Goal: Task Accomplishment & Management: Use online tool/utility

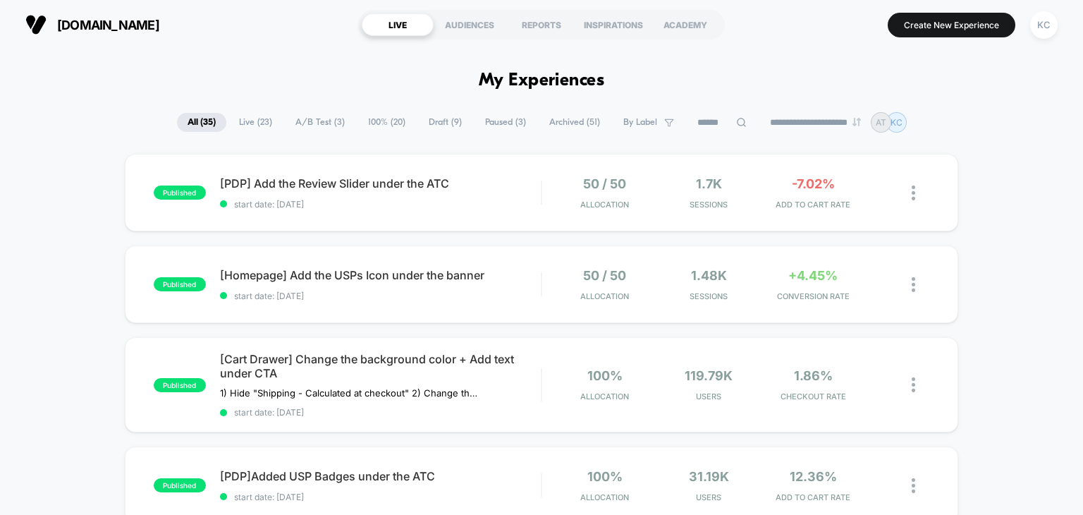
click at [259, 126] on span "Live ( 23 )" at bounding box center [256, 122] width 54 height 19
click at [183, 118] on span "All ( 35 )" at bounding box center [201, 122] width 50 height 19
click at [241, 123] on span "Live ( 23 )" at bounding box center [256, 122] width 54 height 19
click at [194, 120] on span "All ( 35 )" at bounding box center [201, 122] width 50 height 19
click at [255, 121] on span "Live ( 23 )" at bounding box center [256, 122] width 54 height 19
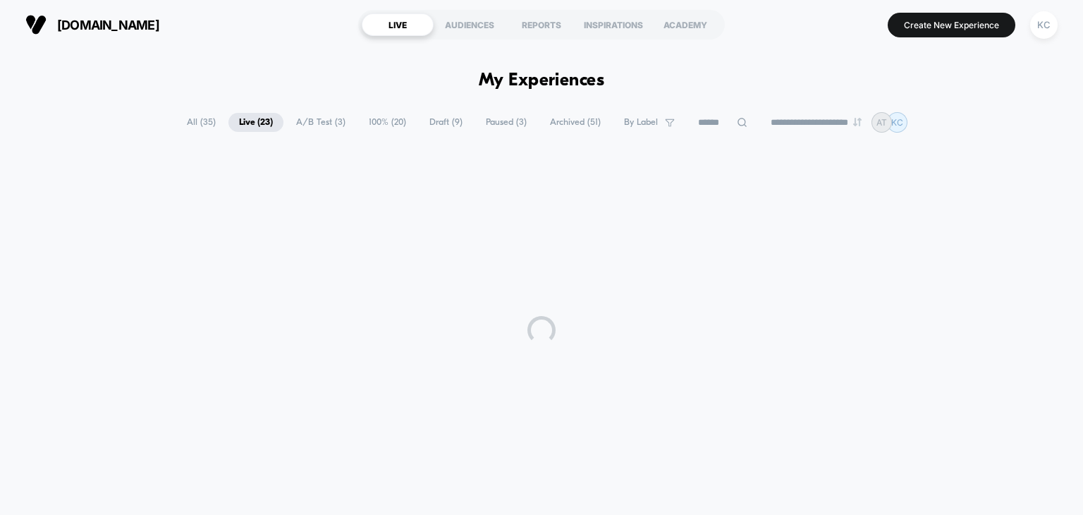
click at [310, 118] on span "A/B Test ( 3 )" at bounding box center [321, 122] width 71 height 19
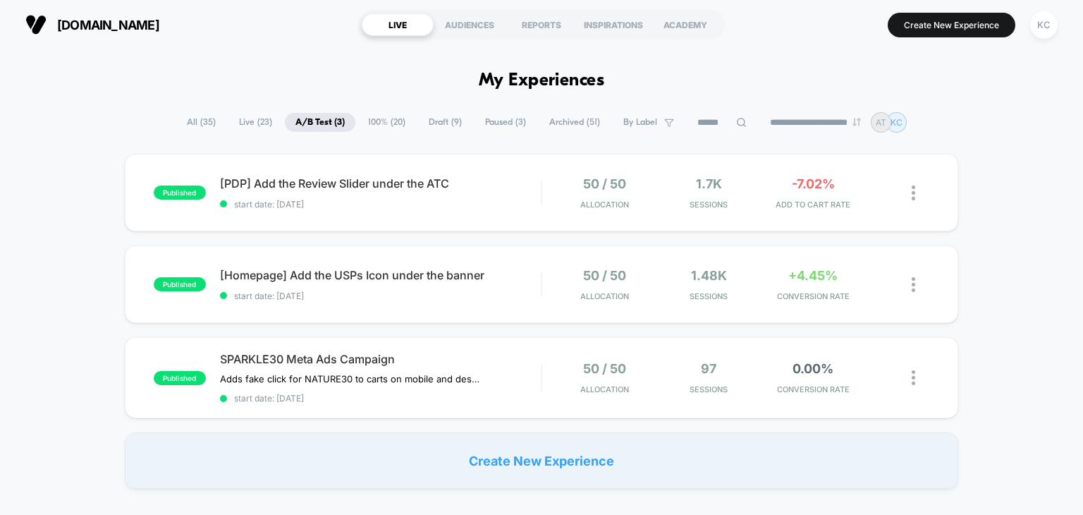
click at [364, 121] on span "100% ( 20 )" at bounding box center [387, 122] width 59 height 19
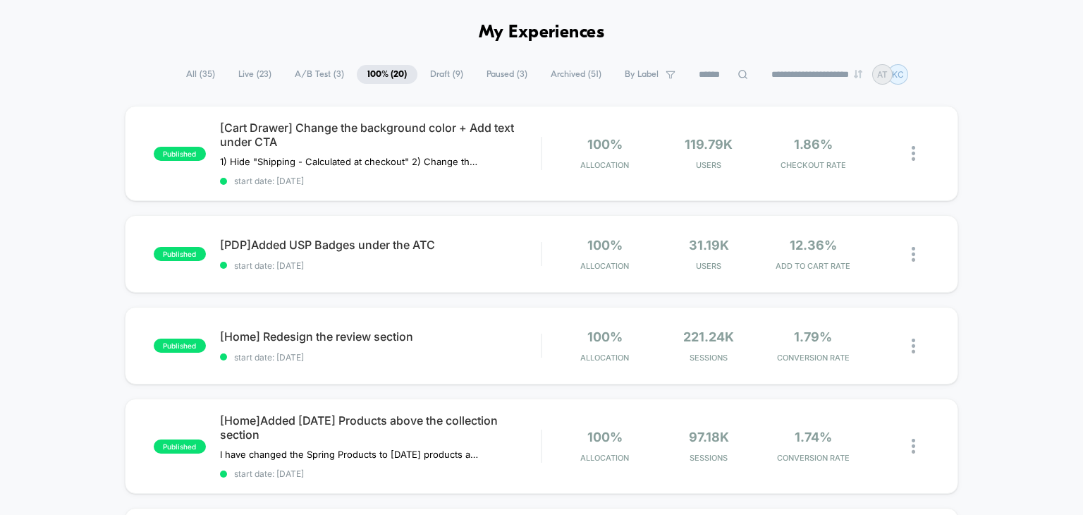
scroll to position [71, 0]
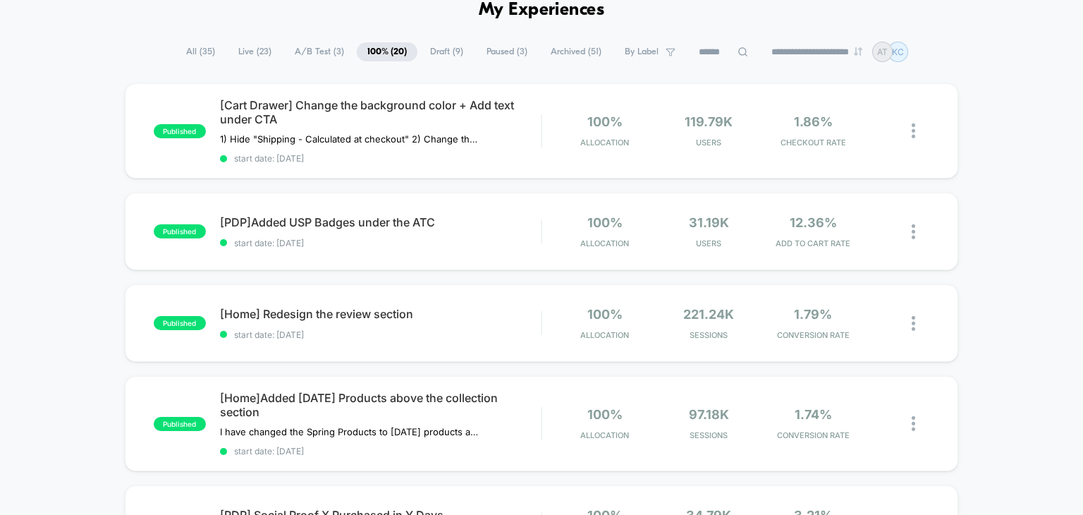
click at [738, 52] on icon at bounding box center [743, 52] width 11 height 11
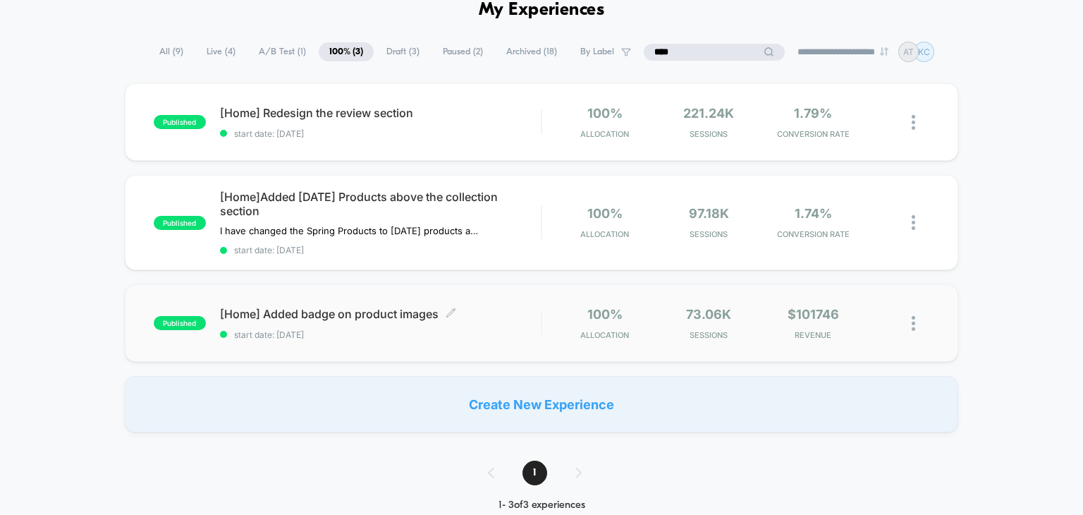
scroll to position [0, 0]
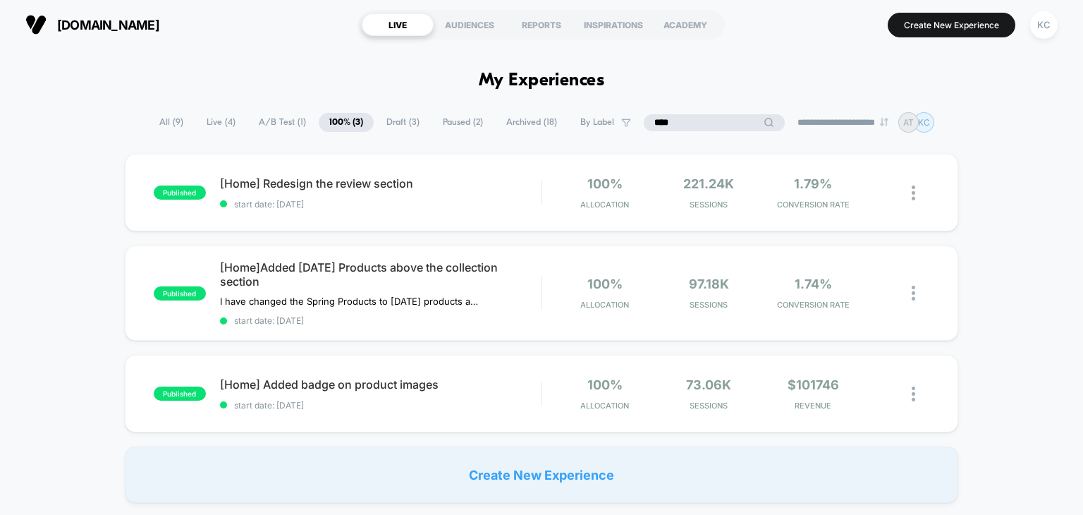
type input "****"
click at [702, 117] on input "****" at bounding box center [714, 122] width 71 height 17
drag, startPoint x: 683, startPoint y: 116, endPoint x: 585, endPoint y: 117, distance: 98.0
click at [586, 117] on div "**********" at bounding box center [542, 122] width 786 height 20
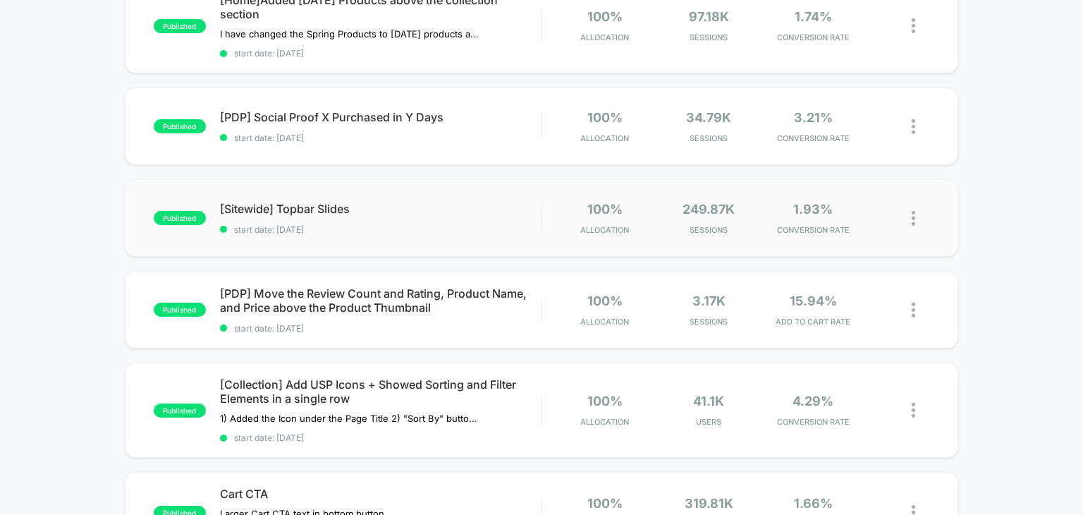
scroll to position [494, 0]
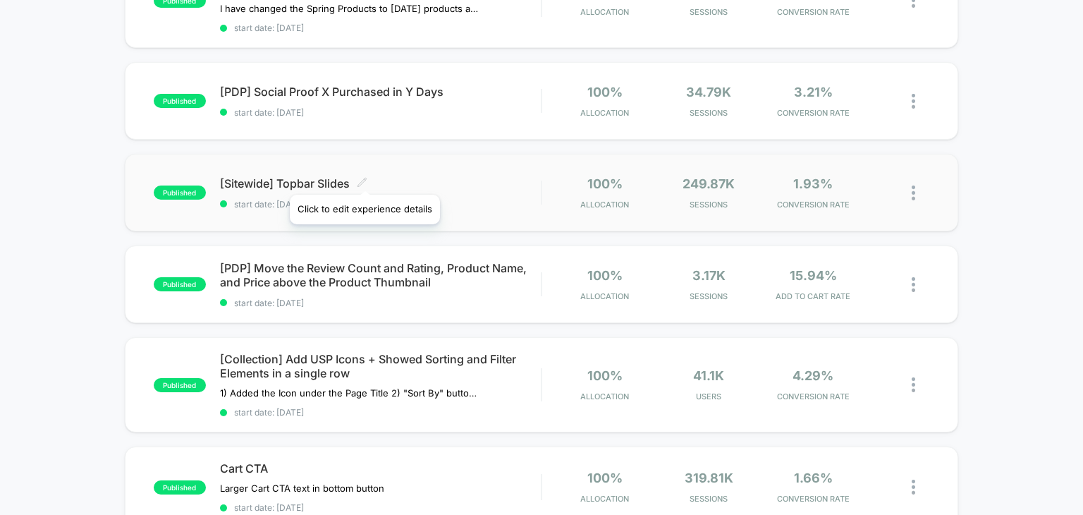
click at [364, 177] on icon at bounding box center [362, 182] width 11 height 11
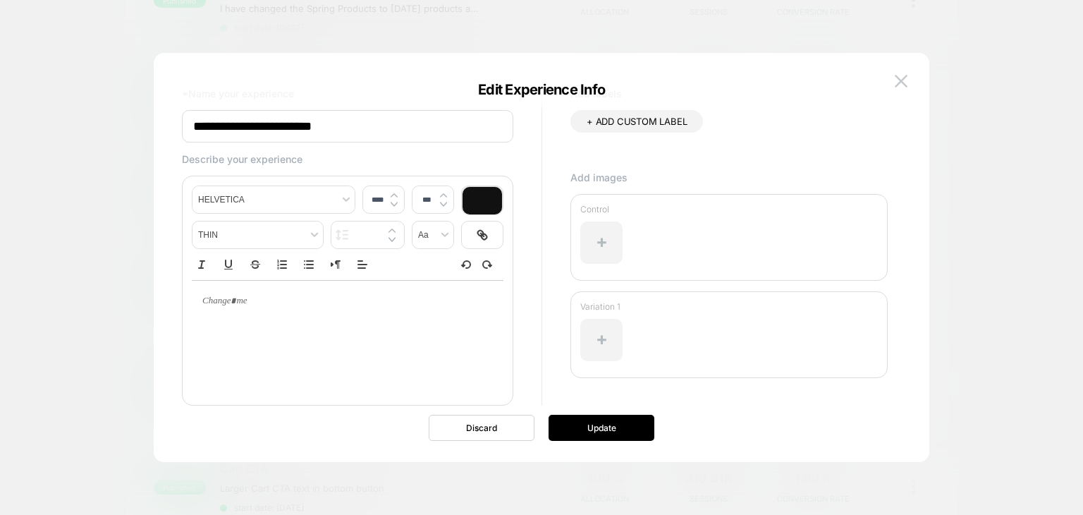
scroll to position [61, 0]
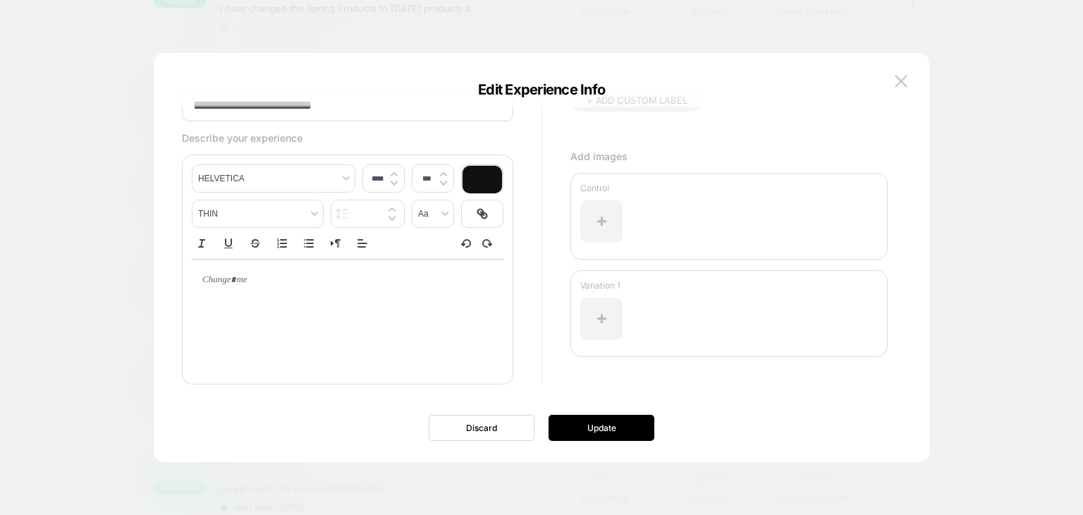
click at [887, 76] on div "**********" at bounding box center [542, 264] width 734 height 395
click at [900, 76] on img at bounding box center [901, 81] width 13 height 12
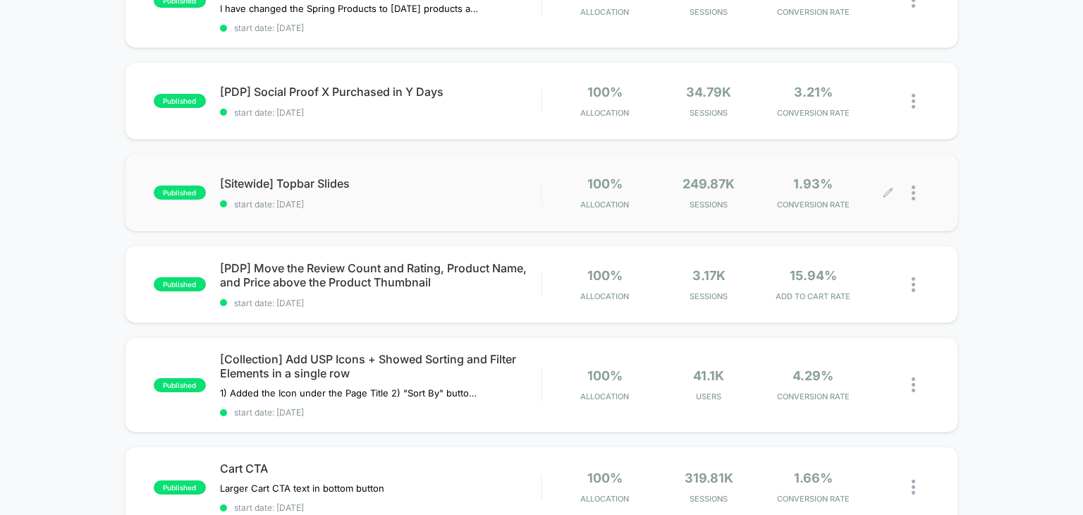
click at [914, 190] on img at bounding box center [914, 192] width 4 height 15
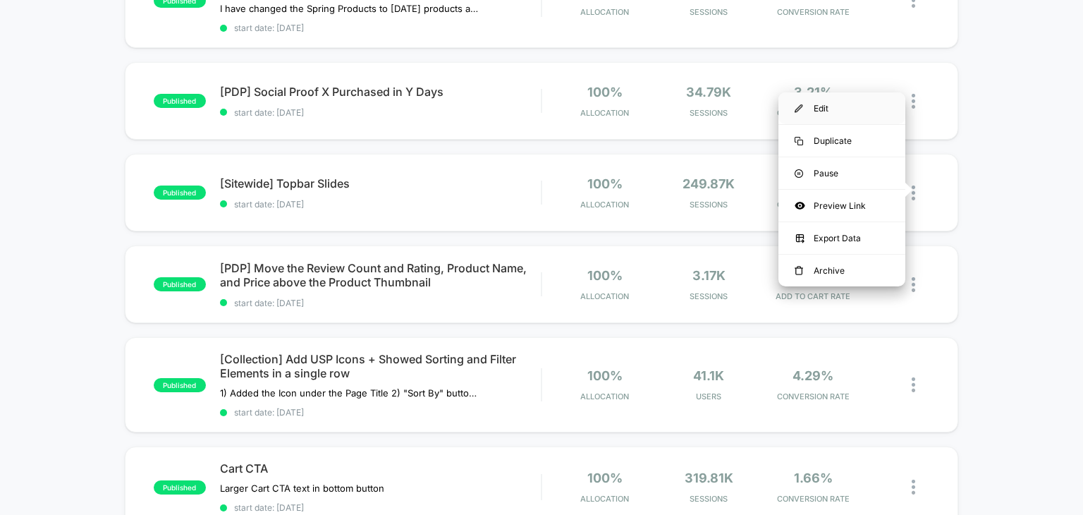
click at [825, 107] on div "Edit" at bounding box center [842, 108] width 127 height 32
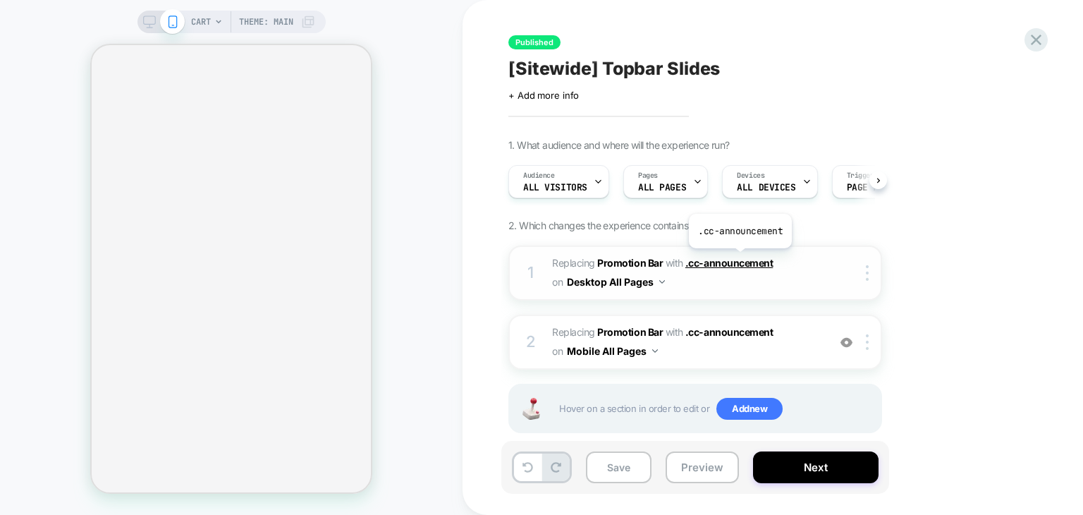
click at [739, 259] on span ".cc-announcement" at bounding box center [729, 263] width 87 height 12
click at [701, 260] on span ".cc-announcement" at bounding box center [729, 263] width 87 height 12
click at [621, 263] on b "Promotion Bar" at bounding box center [630, 263] width 66 height 12
click at [724, 261] on span ".cc-announcement" at bounding box center [729, 263] width 87 height 12
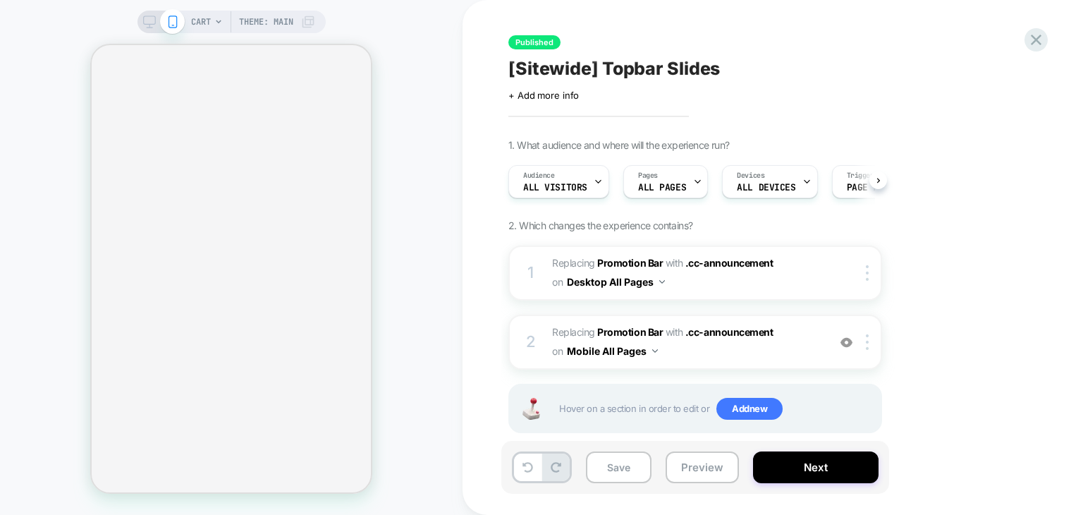
click at [212, 19] on div "CART Theme: MAIN" at bounding box center [253, 22] width 124 height 23
click at [219, 20] on icon at bounding box center [219, 22] width 6 height 4
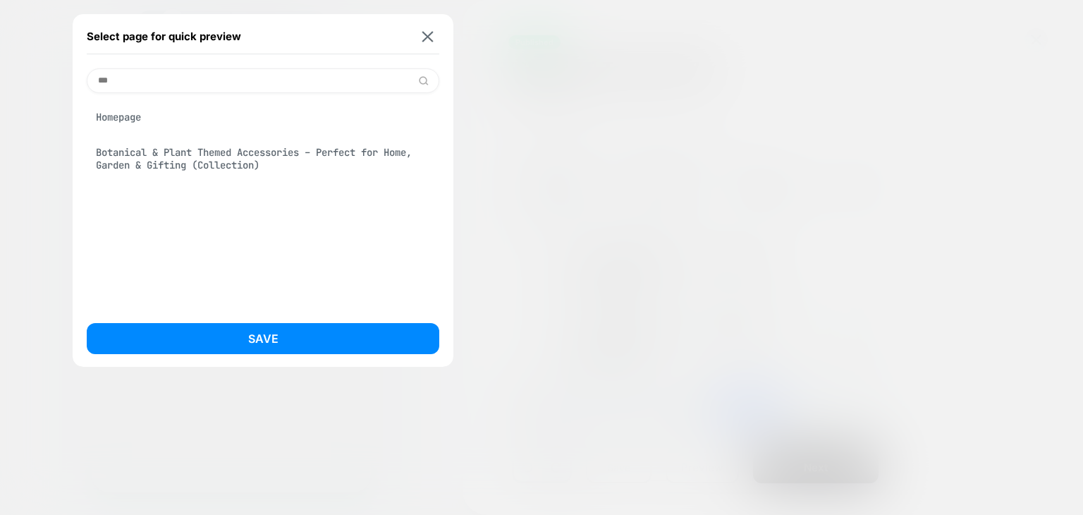
type input "***"
click at [124, 109] on div "Homepage" at bounding box center [263, 117] width 353 height 27
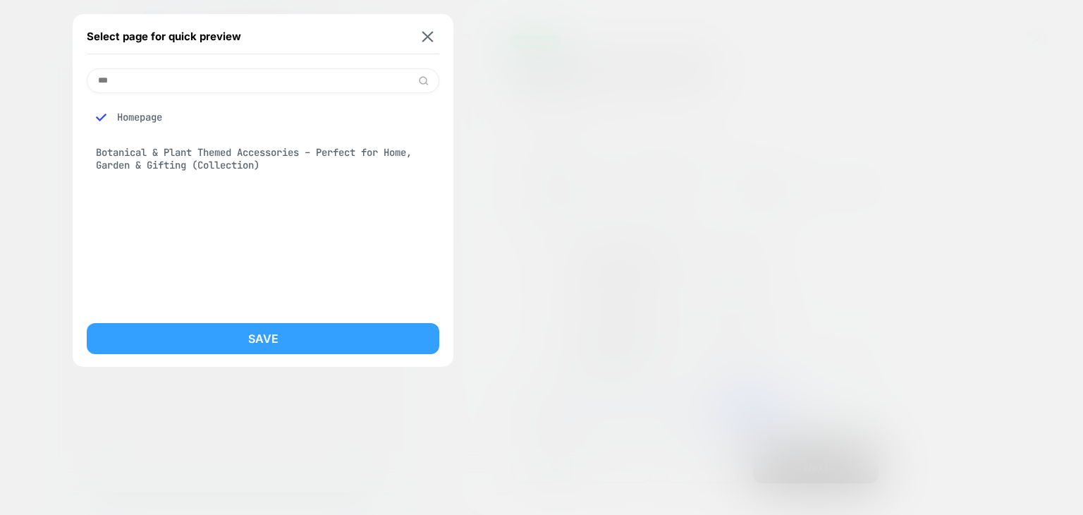
click at [314, 343] on button "Save" at bounding box center [263, 338] width 353 height 31
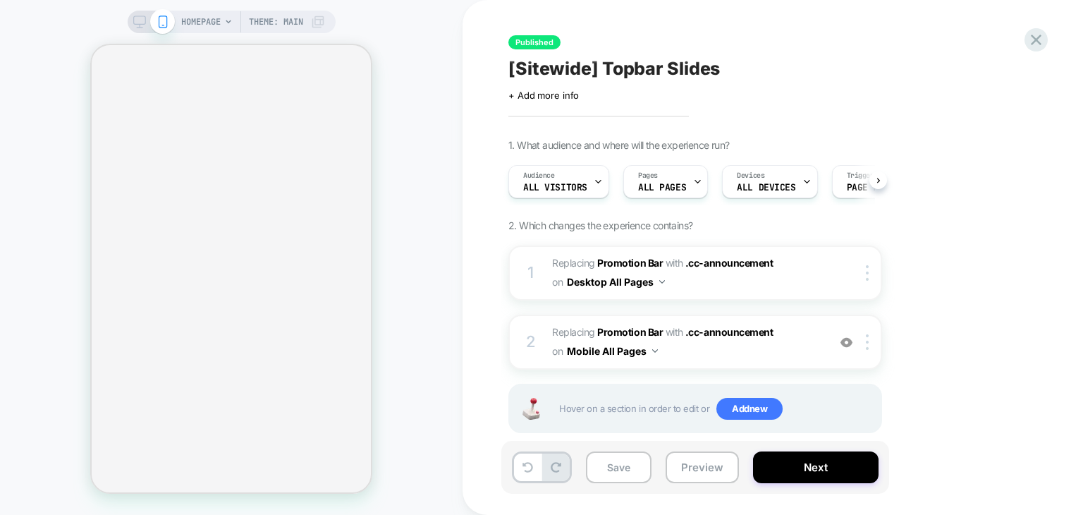
scroll to position [0, 1]
click at [723, 264] on span ".cc-announcement" at bounding box center [729, 263] width 87 height 12
click at [875, 279] on div at bounding box center [869, 273] width 23 height 16
click at [869, 277] on div at bounding box center [869, 273] width 23 height 16
click at [931, 221] on div "1. What audience and where will the experience run? Audience All Visitors Pages…" at bounding box center [766, 303] width 515 height 329
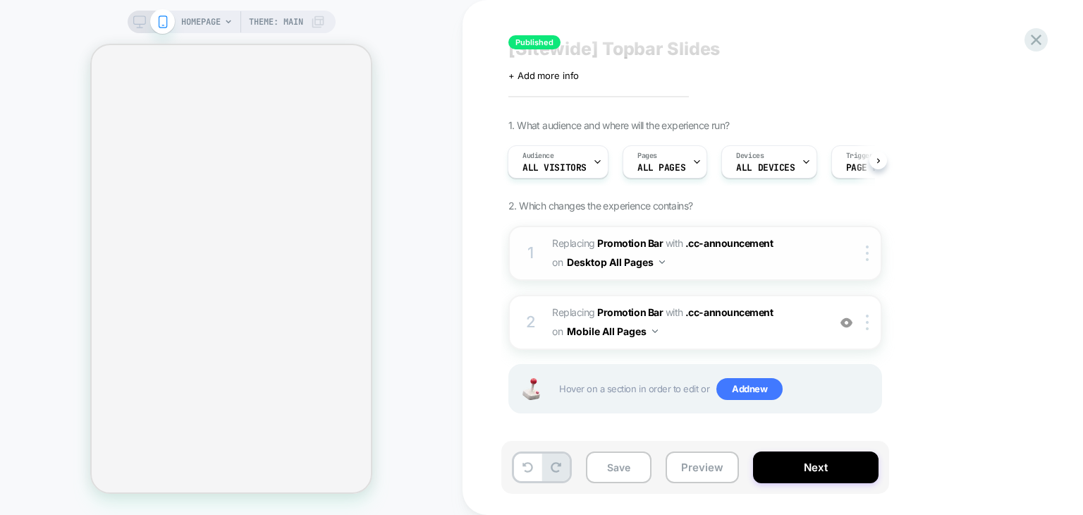
scroll to position [23, 0]
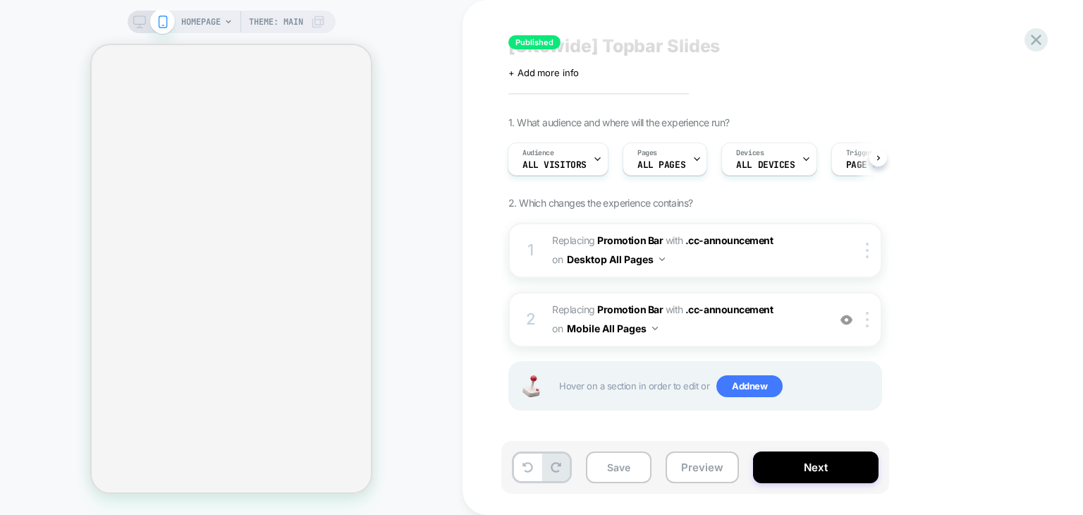
click at [130, 19] on div "HOMEPAGE Theme: MAIN" at bounding box center [232, 22] width 208 height 23
click at [135, 16] on rect at bounding box center [139, 20] width 12 height 8
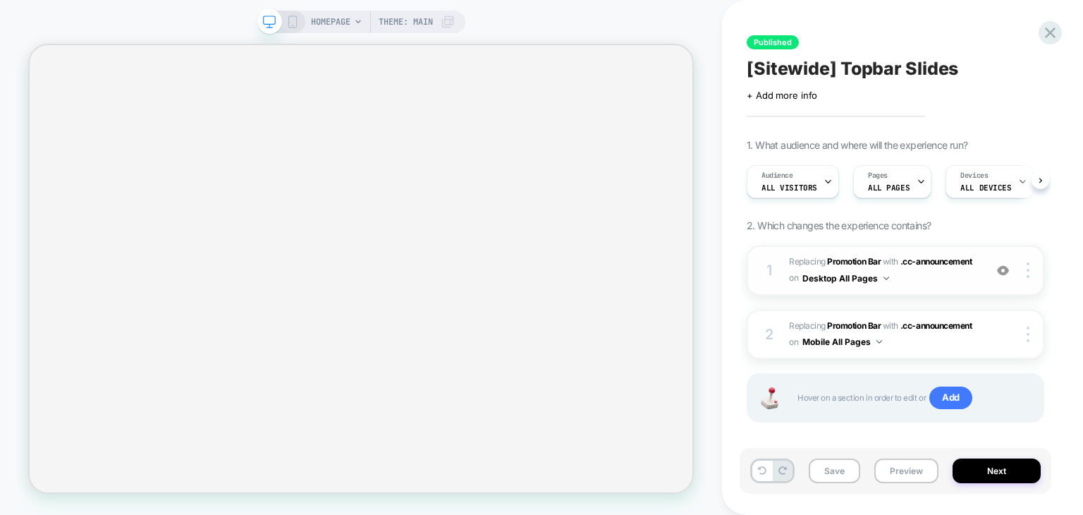
click at [922, 275] on span "#_loomi_addon_1708327625216 Replacing Promotion Bar WITH .cc-announcement .cc-a…" at bounding box center [883, 270] width 188 height 33
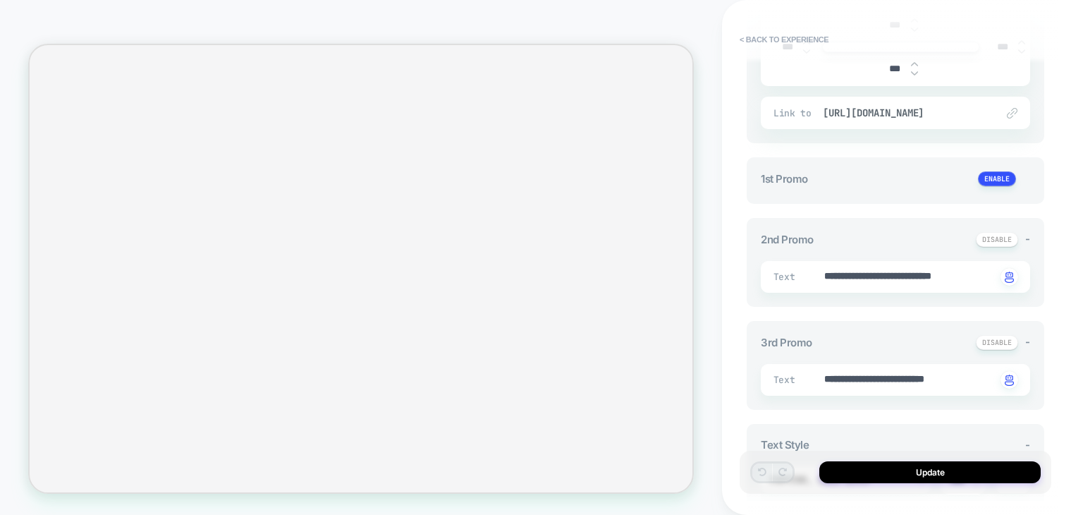
scroll to position [589, 0]
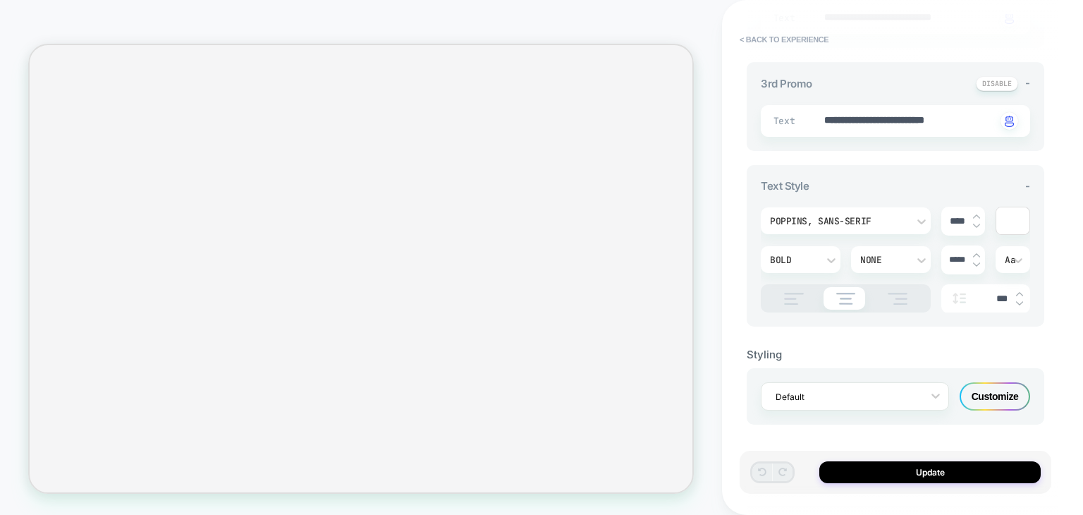
click at [994, 387] on div "Customize" at bounding box center [995, 396] width 71 height 28
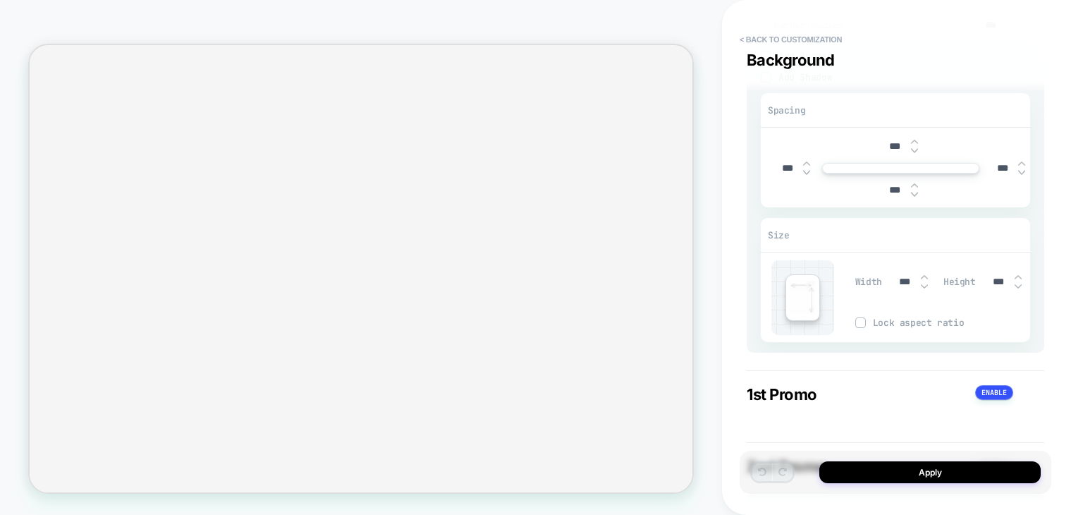
scroll to position [0, 0]
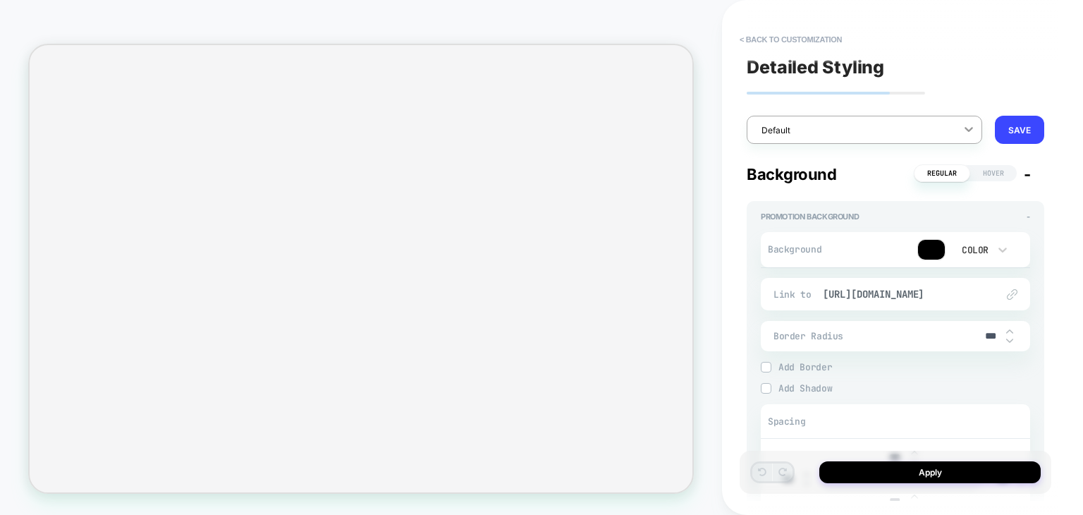
click at [962, 128] on div at bounding box center [968, 128] width 25 height 25
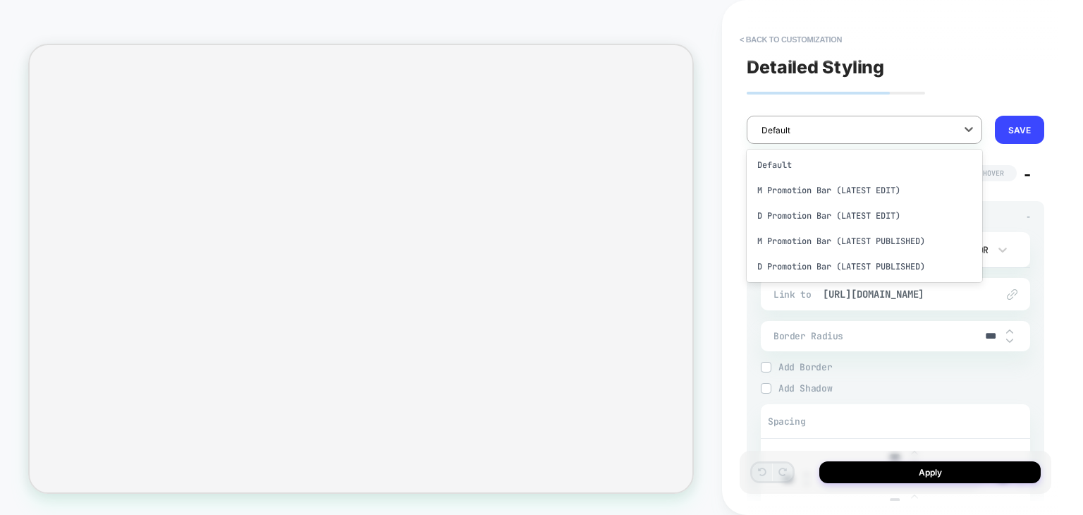
click at [951, 39] on span "< Back to customization" at bounding box center [889, 39] width 312 height 23
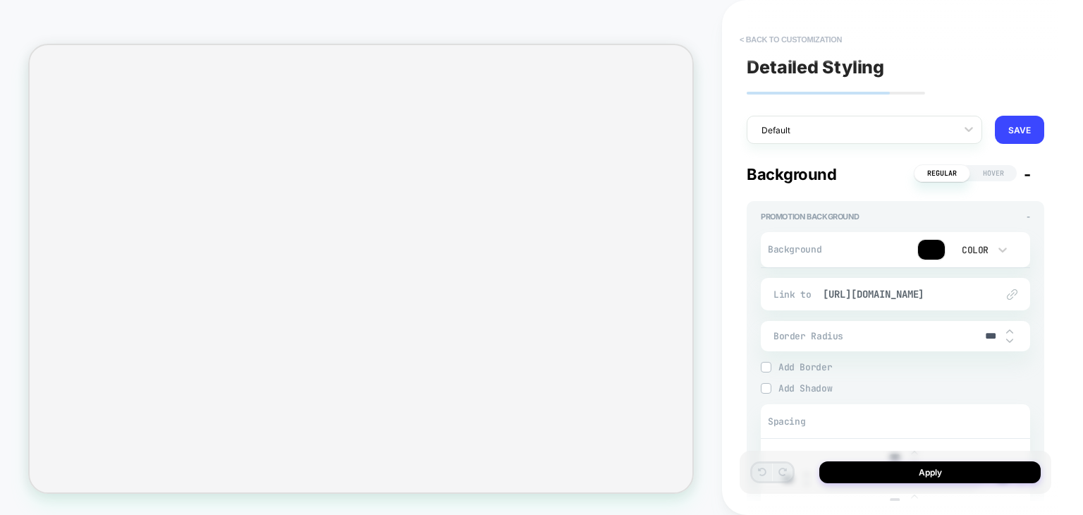
click at [786, 40] on button "< Back to customization" at bounding box center [791, 39] width 116 height 23
type textarea "*"
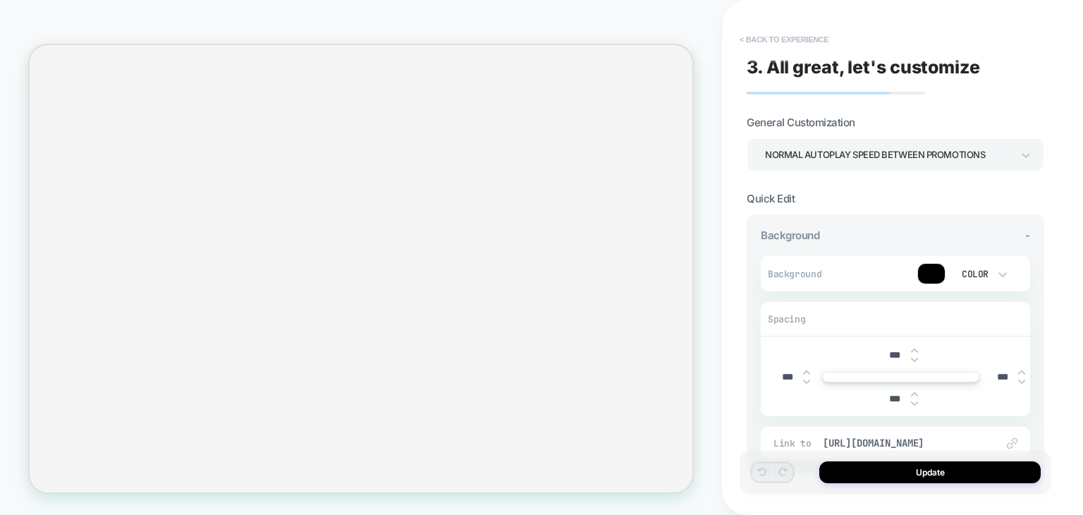
click at [773, 39] on button "< Back to experience" at bounding box center [784, 39] width 103 height 23
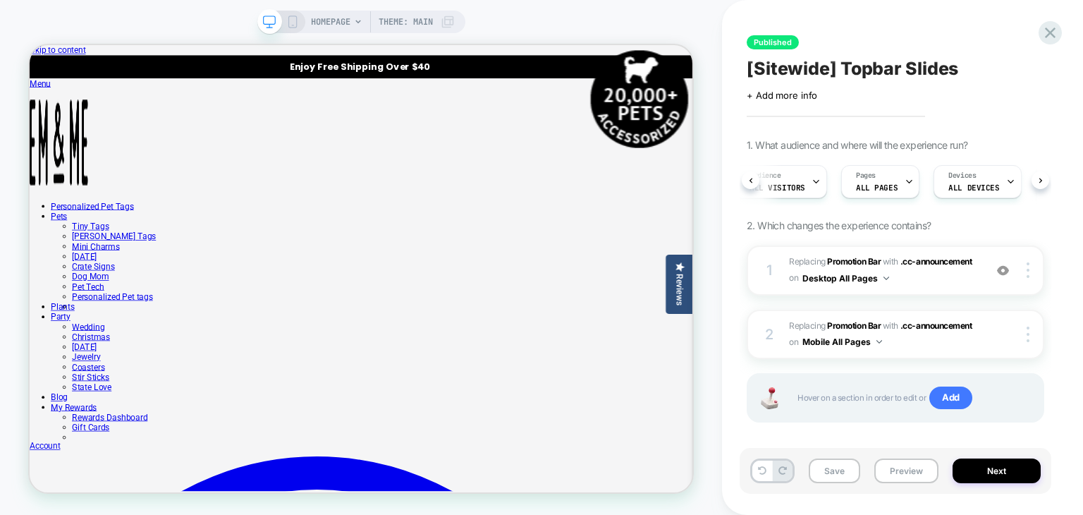
scroll to position [13, 0]
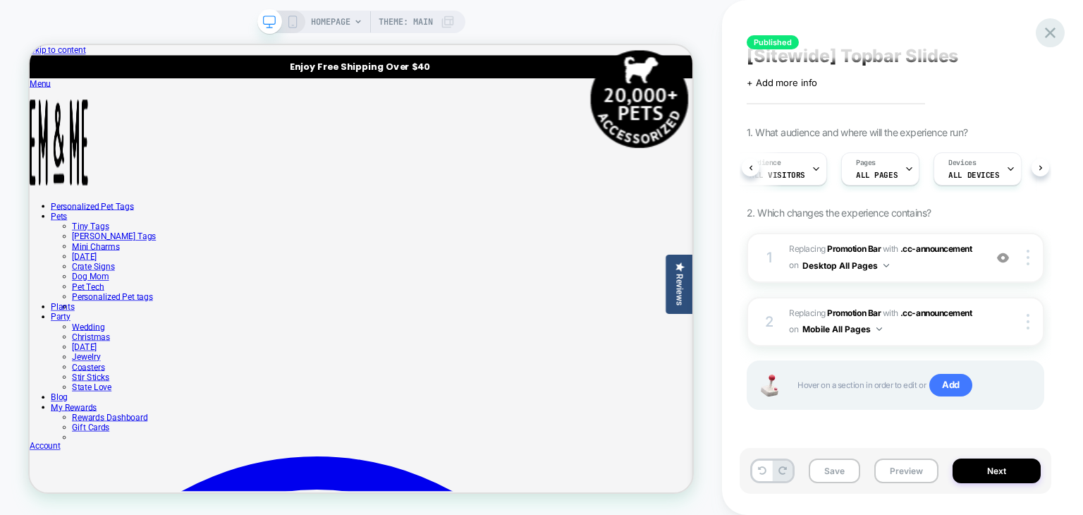
click at [1050, 32] on icon at bounding box center [1050, 33] width 11 height 11
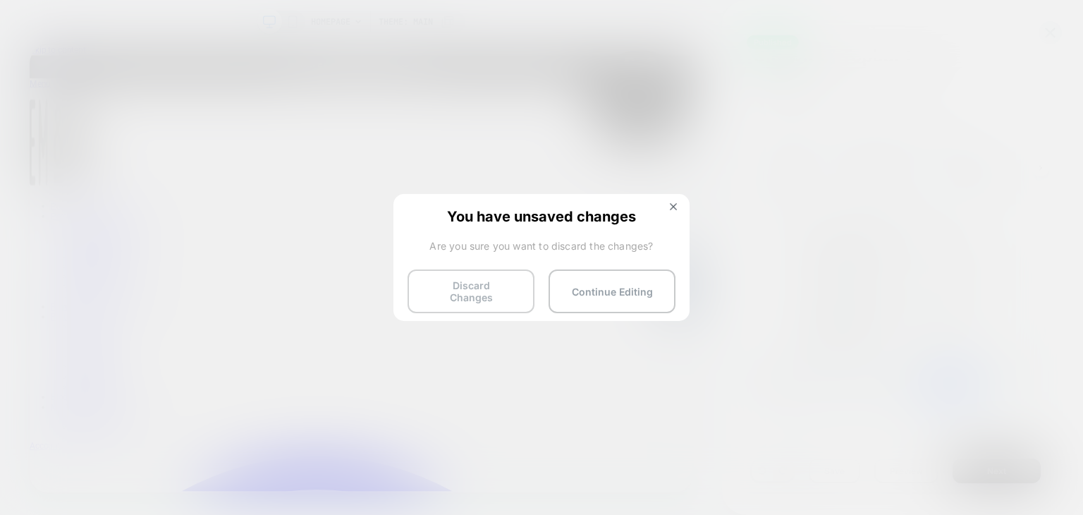
click at [493, 286] on button "Discard Changes" at bounding box center [471, 291] width 127 height 44
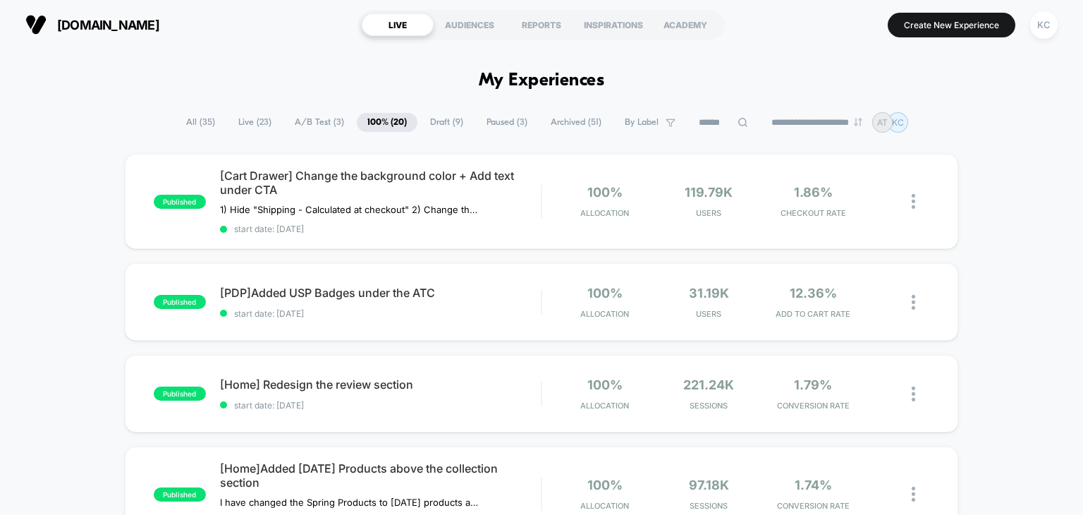
drag, startPoint x: 463, startPoint y: 119, endPoint x: 372, endPoint y: 90, distance: 94.8
